Goal: Task Accomplishment & Management: Complete application form

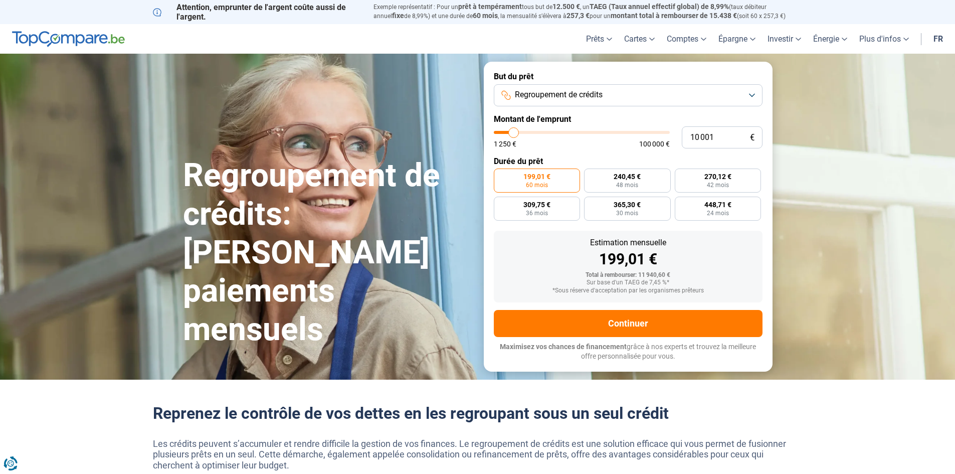
click at [749, 95] on button "Regroupement de crédits" at bounding box center [628, 95] width 269 height 22
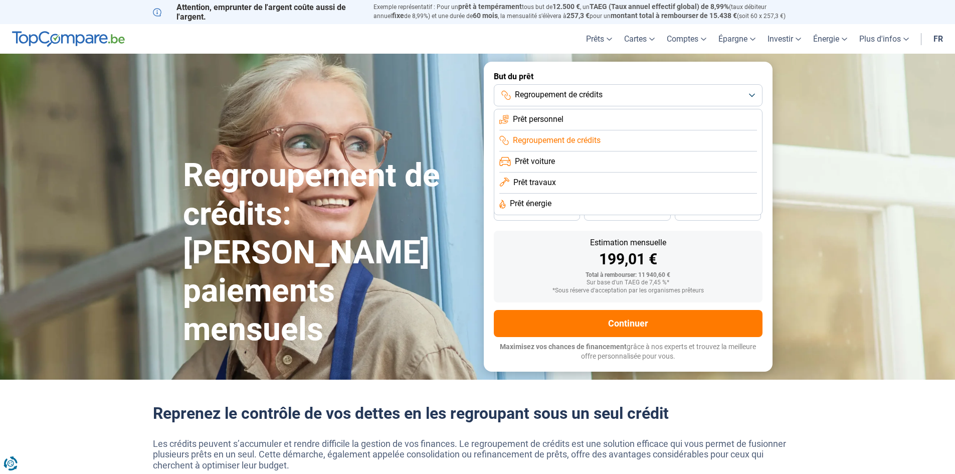
click at [550, 118] on span "Prêt personnel" at bounding box center [538, 119] width 51 height 11
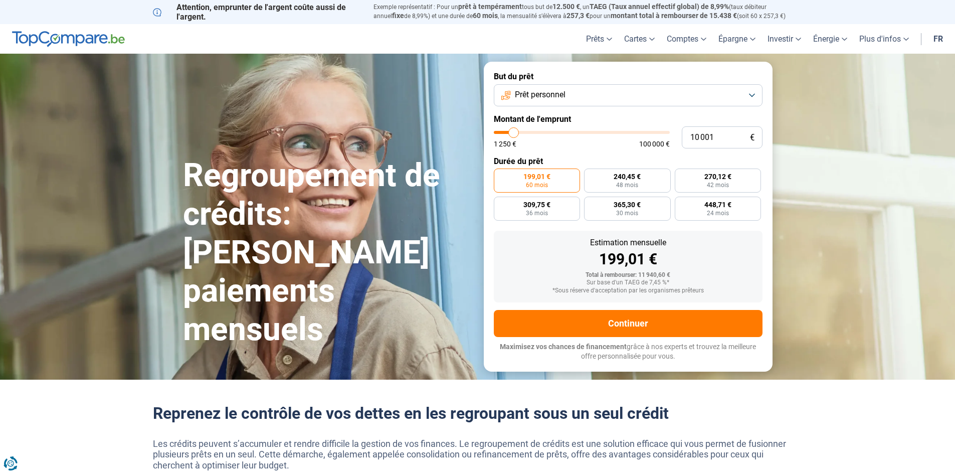
type input "12 500"
type input "12500"
type input "13 000"
type input "13000"
type input "14 000"
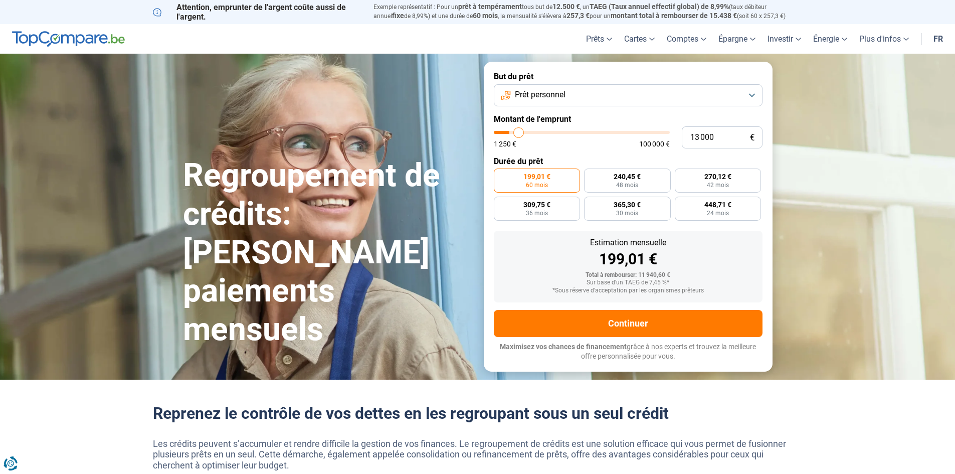
type input "14000"
type input "14 750"
type input "14750"
type input "15 500"
type input "15500"
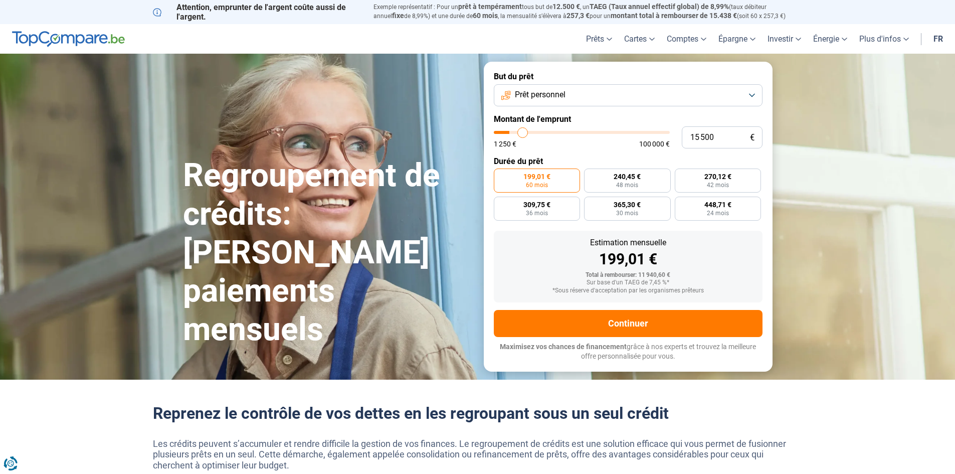
type input "16 000"
type input "16000"
type input "16 250"
type input "16250"
type input "17 000"
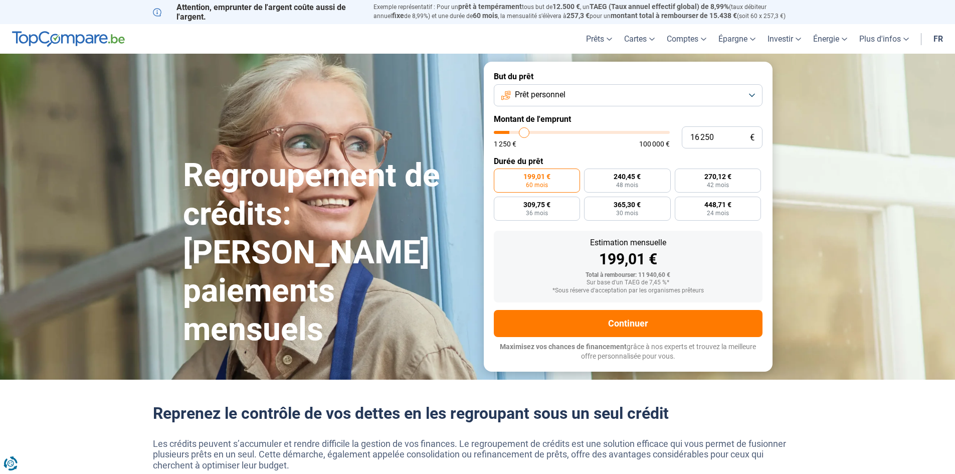
type input "17000"
type input "17 500"
type input "17500"
type input "17 750"
type input "17750"
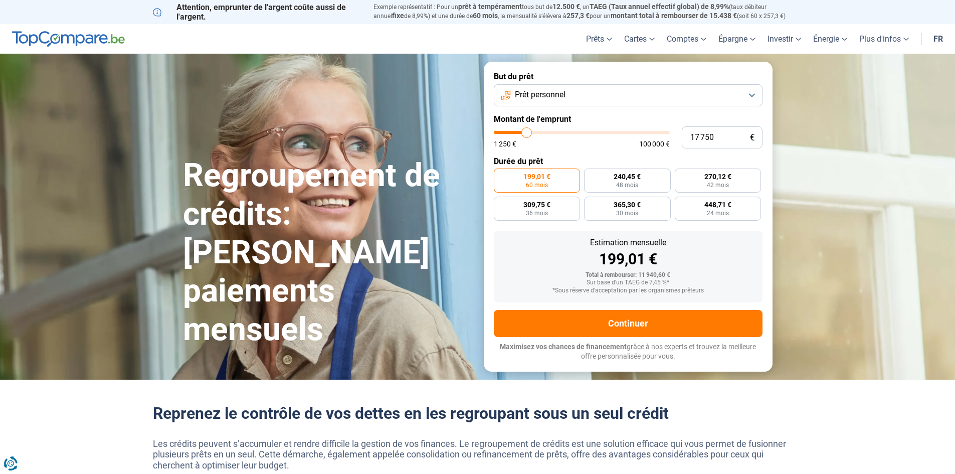
type input "18 750"
type input "18750"
type input "19 000"
drag, startPoint x: 517, startPoint y: 131, endPoint x: 529, endPoint y: 131, distance: 11.5
type input "19000"
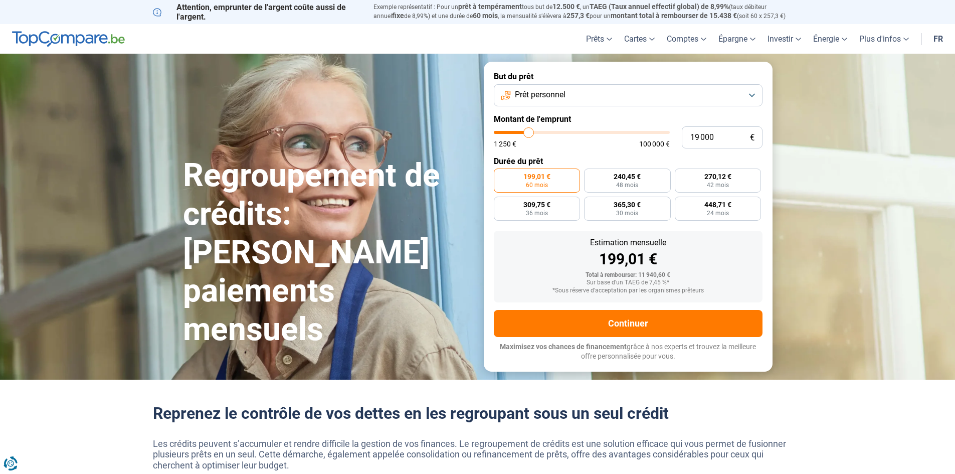
click at [529, 131] on input "range" at bounding box center [582, 132] width 176 height 3
radio input "false"
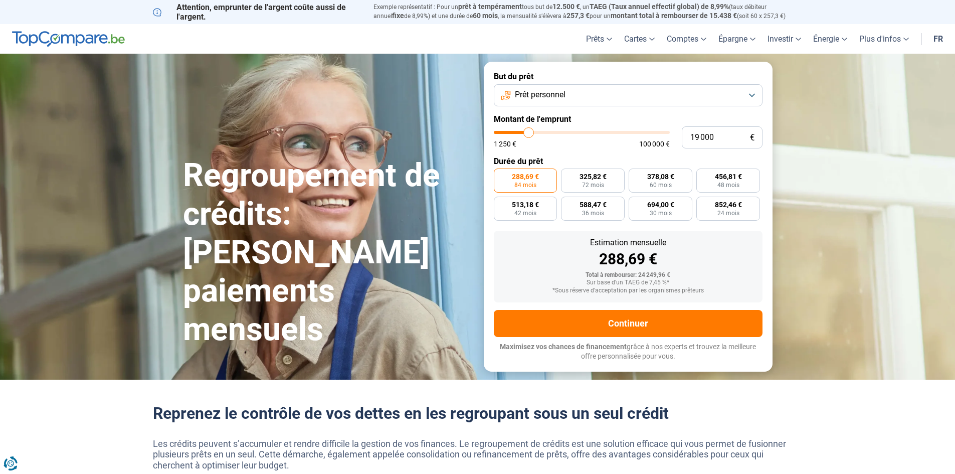
type input "18 750"
type input "18750"
type input "18 500"
type input "18500"
type input "18 000"
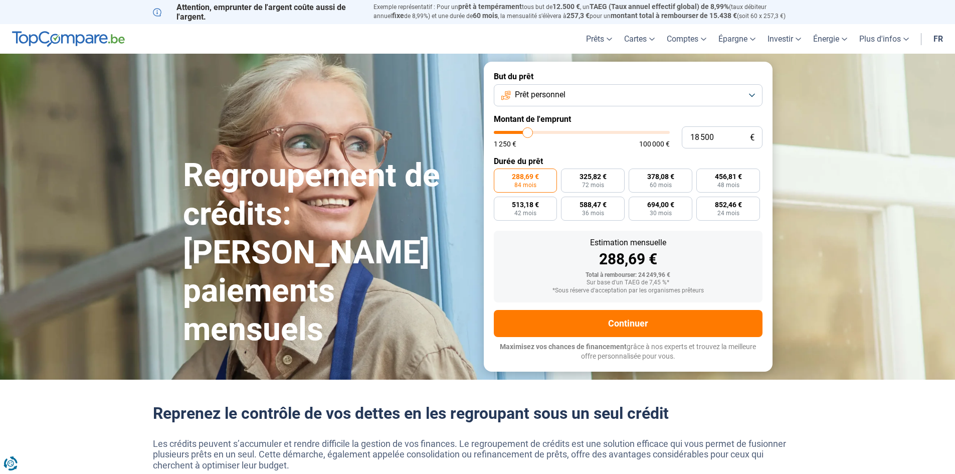
type input "18000"
type input "17 750"
type input "17750"
type input "18 500"
type input "18500"
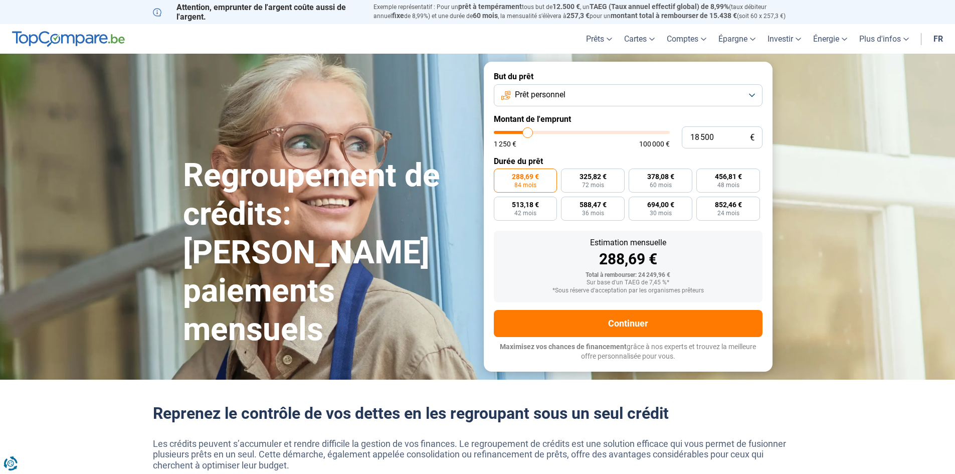
type input "18 750"
type input "18750"
type input "19 750"
type input "19750"
type input "20 000"
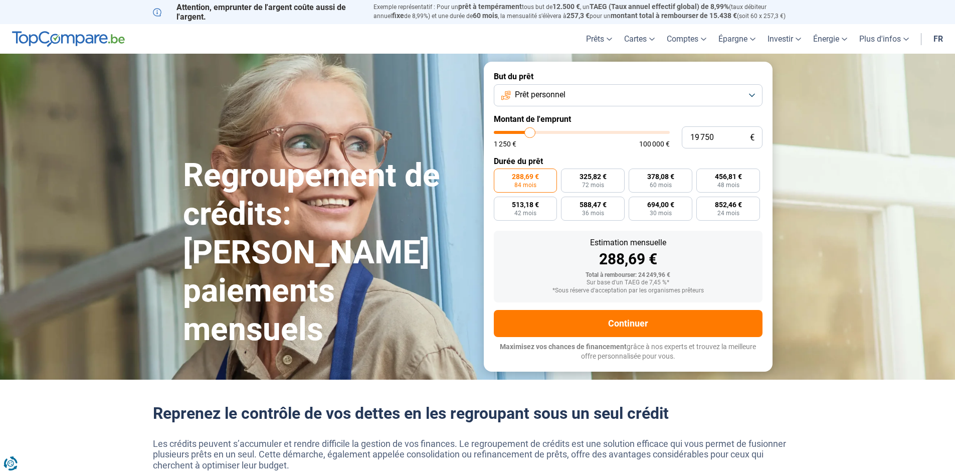
type input "20000"
type input "20 500"
type input "20500"
type input "20 750"
type input "20750"
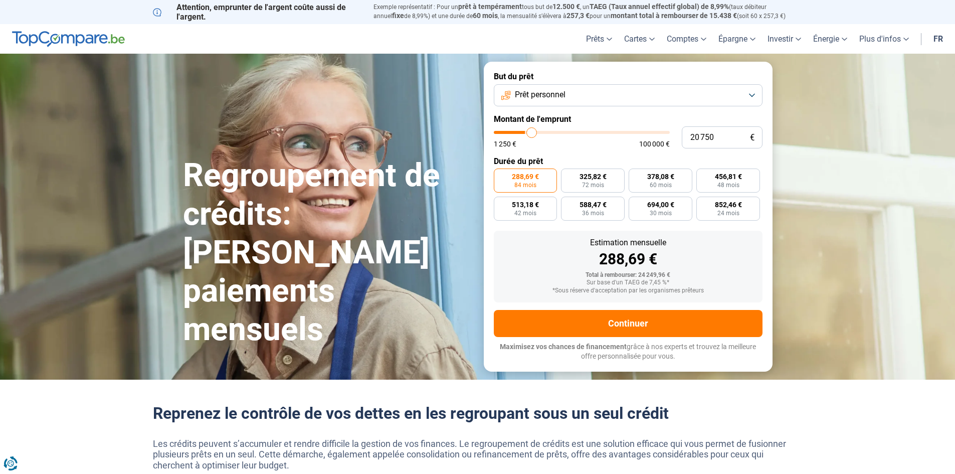
type input "21 250"
type input "21250"
type input "21 500"
type input "21500"
type input "21 250"
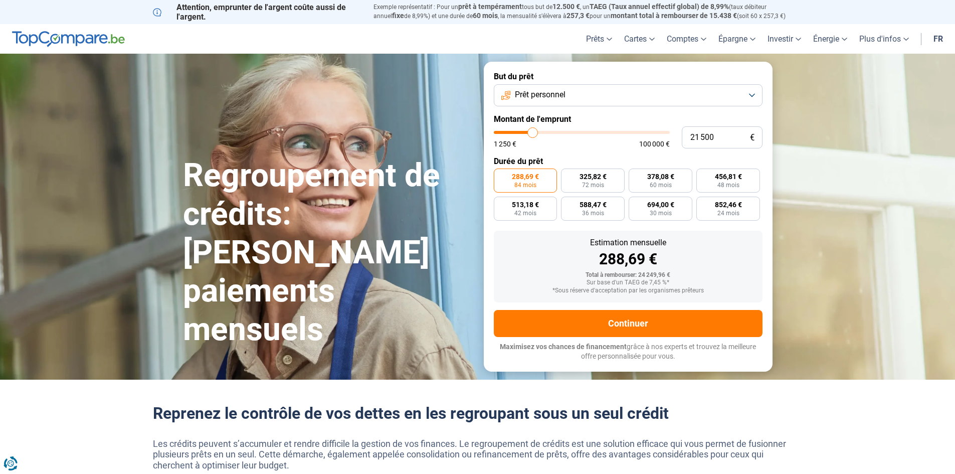
type input "21250"
type input "20 500"
type input "20500"
click at [531, 133] on input "range" at bounding box center [582, 132] width 176 height 3
radio input "false"
